Goal: Task Accomplishment & Management: Use online tool/utility

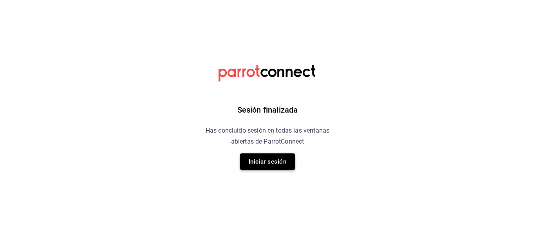
click at [272, 158] on button "Iniciar sesión" at bounding box center [267, 161] width 55 height 16
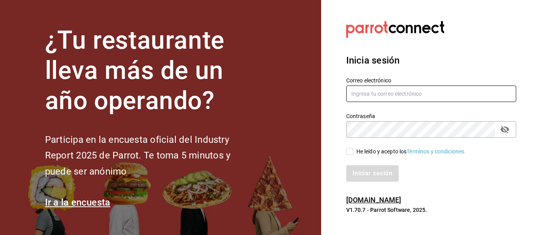
type input "mayte.derecho@gmail.com"
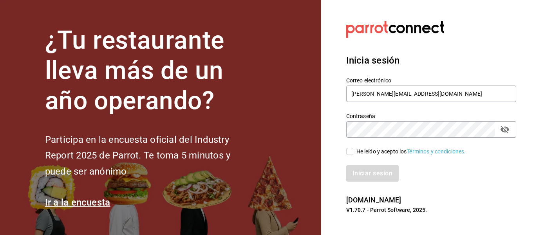
click at [350, 154] on input "He leído y acepto los Términos y condiciones." at bounding box center [349, 151] width 7 height 7
checkbox input "true"
click at [366, 172] on button "Iniciar sesión" at bounding box center [372, 173] width 53 height 16
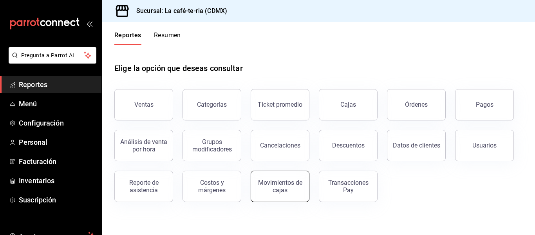
click at [297, 185] on div "Movimientos de cajas" at bounding box center [280, 186] width 49 height 15
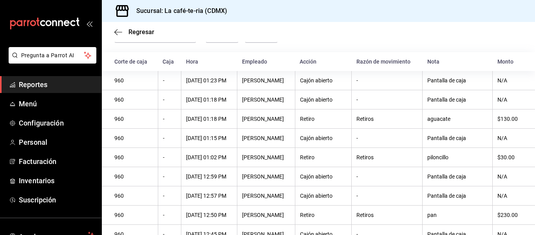
scroll to position [39, 0]
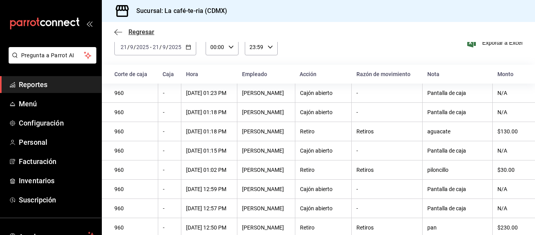
click at [132, 34] on span "Regresar" at bounding box center [142, 31] width 26 height 7
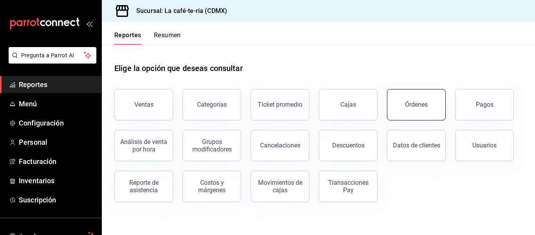
click at [429, 96] on button "Órdenes" at bounding box center [416, 104] width 59 height 31
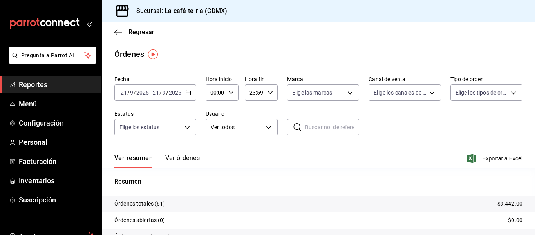
click at [182, 159] on button "Ver órdenes" at bounding box center [182, 160] width 34 height 13
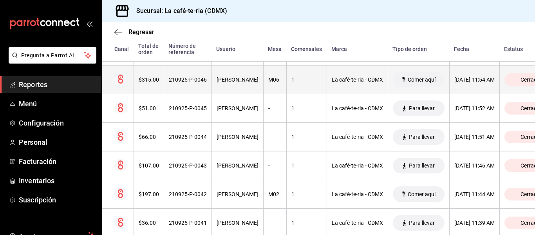
scroll to position [588, 0]
